Goal: Information Seeking & Learning: Learn about a topic

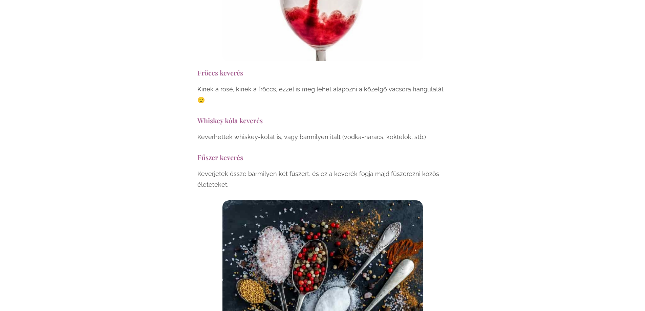
scroll to position [2933, 0]
